Goal: Information Seeking & Learning: Learn about a topic

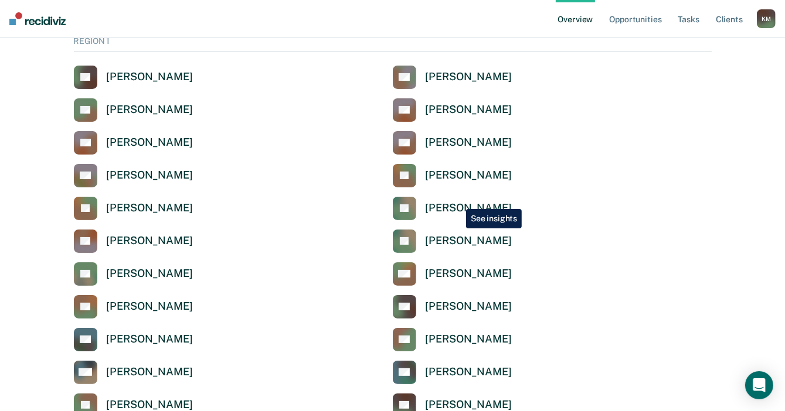
scroll to position [59, 0]
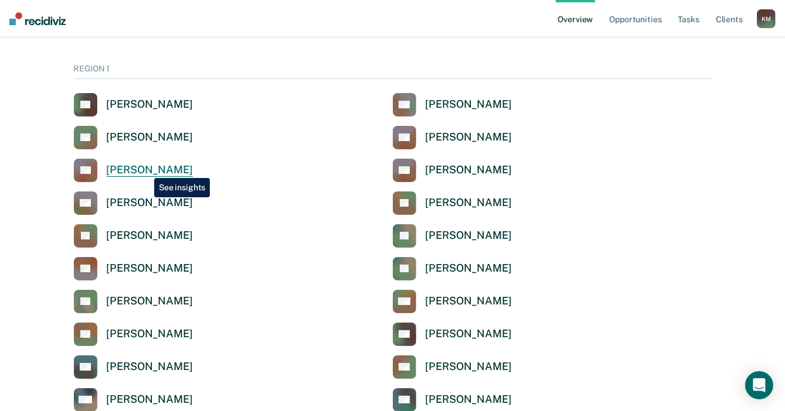
click at [145, 169] on div "[PERSON_NAME]" at bounding box center [150, 169] width 86 height 13
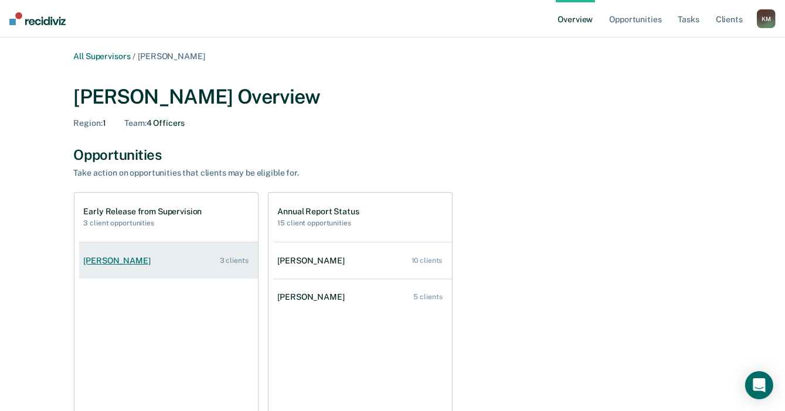
click at [243, 264] on div "3 clients" at bounding box center [234, 261] width 29 height 8
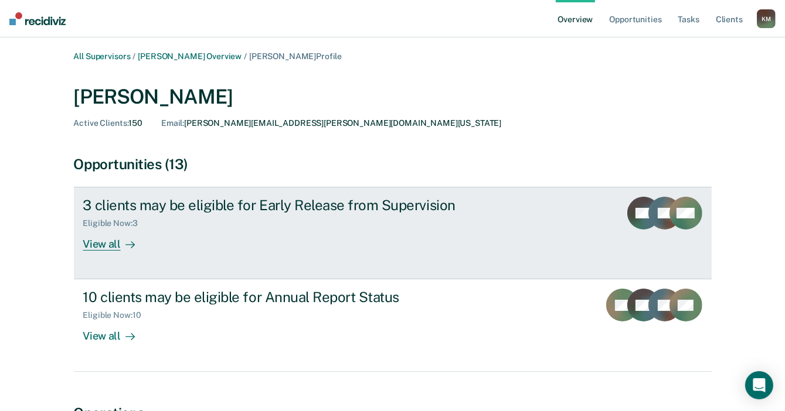
scroll to position [59, 0]
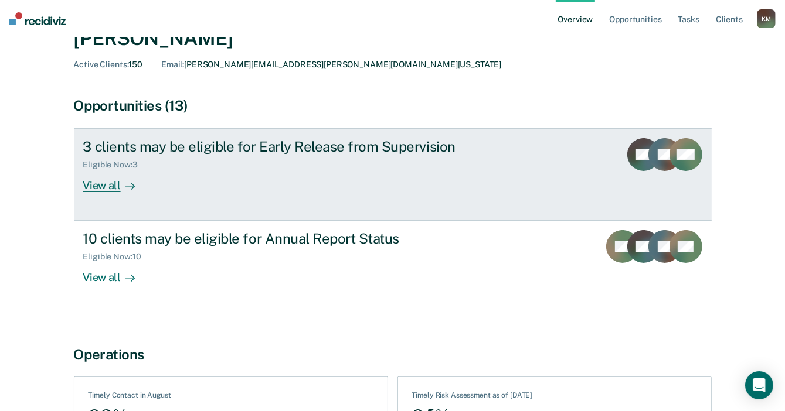
click at [93, 186] on div "View all" at bounding box center [116, 181] width 66 height 23
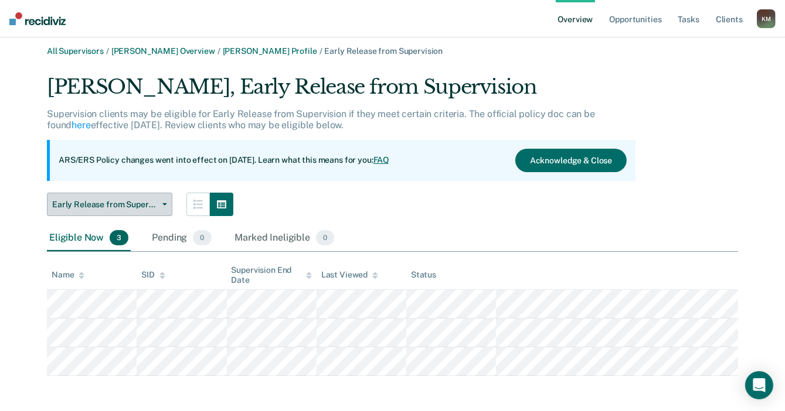
scroll to position [7, 0]
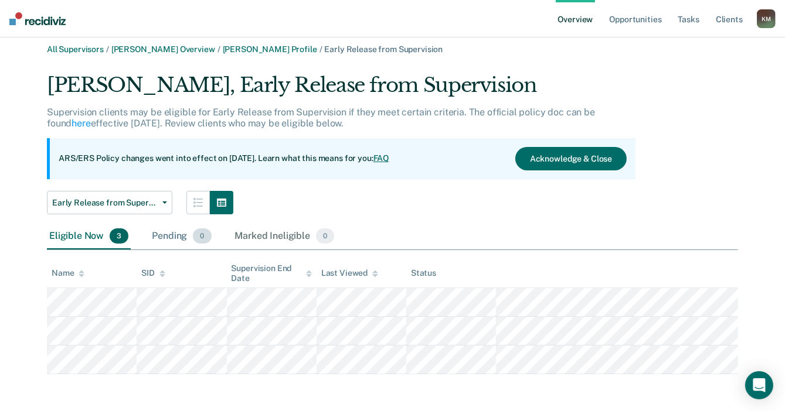
click at [178, 237] on div "Pending 0" at bounding box center [181, 237] width 64 height 26
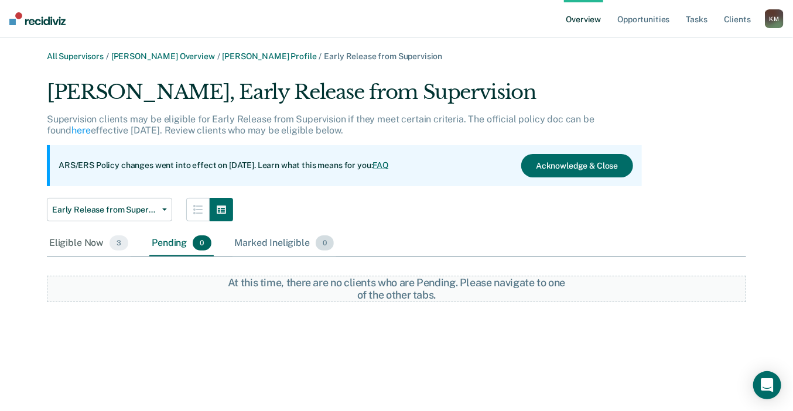
click at [259, 247] on div "Marked Ineligible 0" at bounding box center [285, 244] width 104 height 26
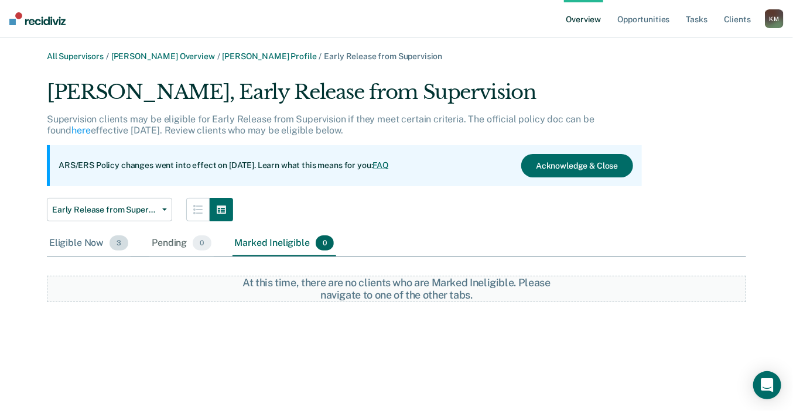
click at [84, 242] on div "Eligible Now 3" at bounding box center [89, 244] width 84 height 26
